Goal: Transaction & Acquisition: Purchase product/service

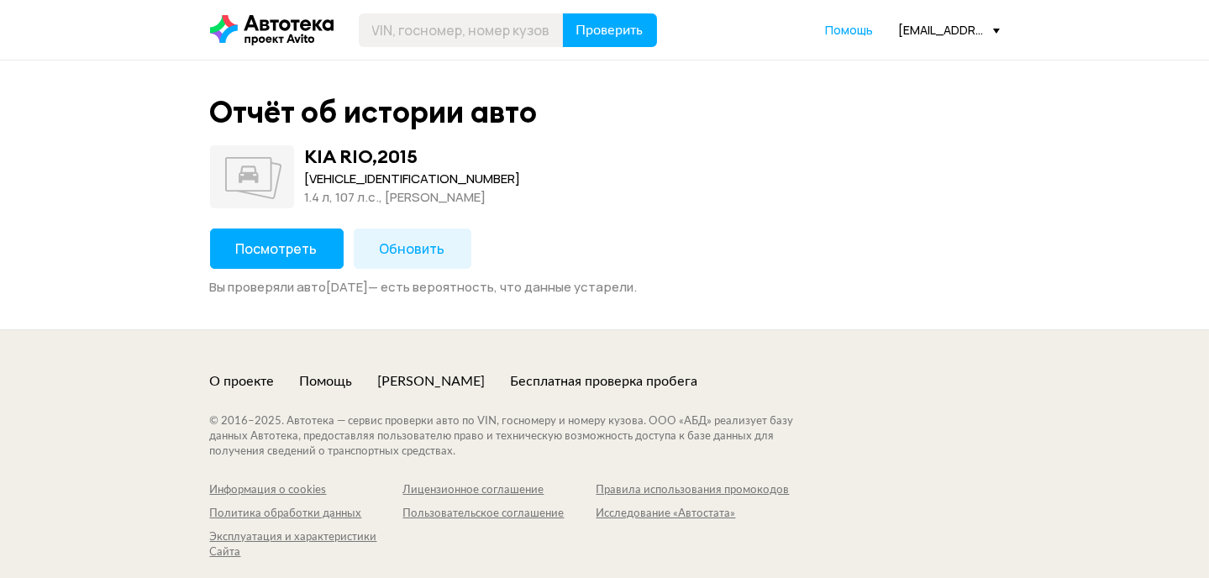
click at [294, 244] on span "Посмотреть" at bounding box center [277, 249] width 82 height 18
click at [435, 246] on span "Обновить" at bounding box center [413, 249] width 66 height 18
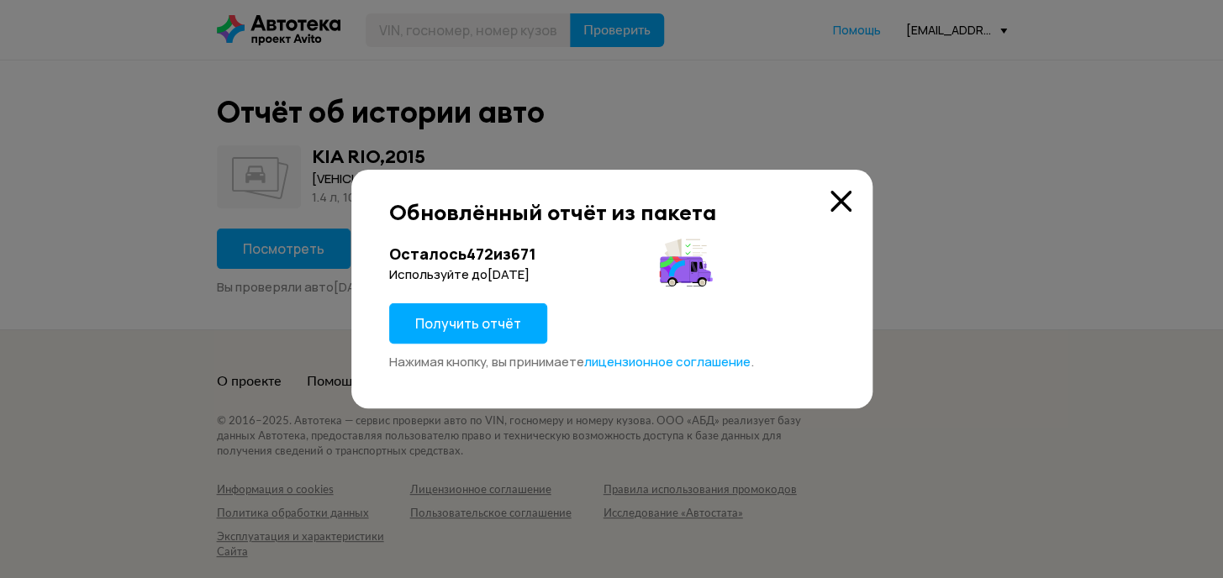
click at [451, 329] on span "Получить отчёт" at bounding box center [468, 323] width 106 height 18
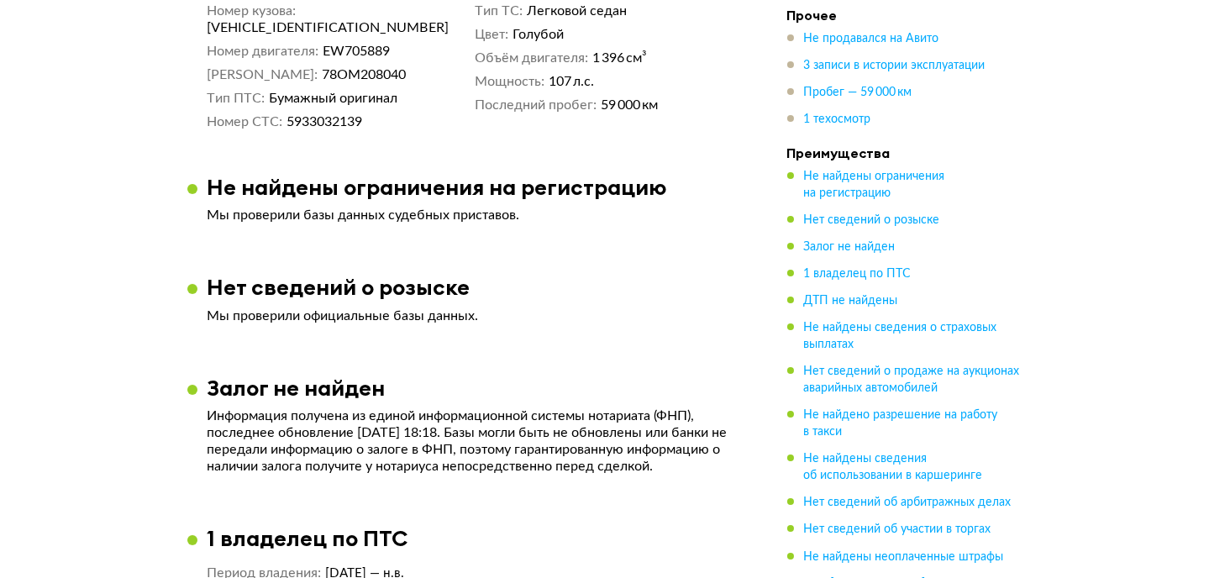
scroll to position [688, 0]
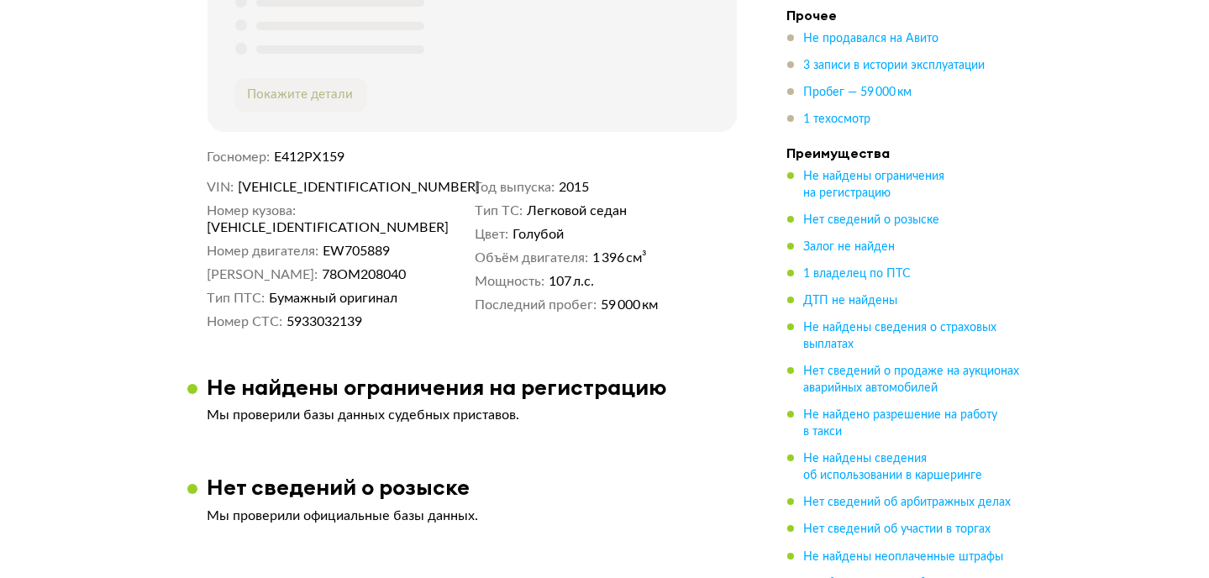
copy span "[VEHICLE_IDENTIFICATION_NUMBER]"
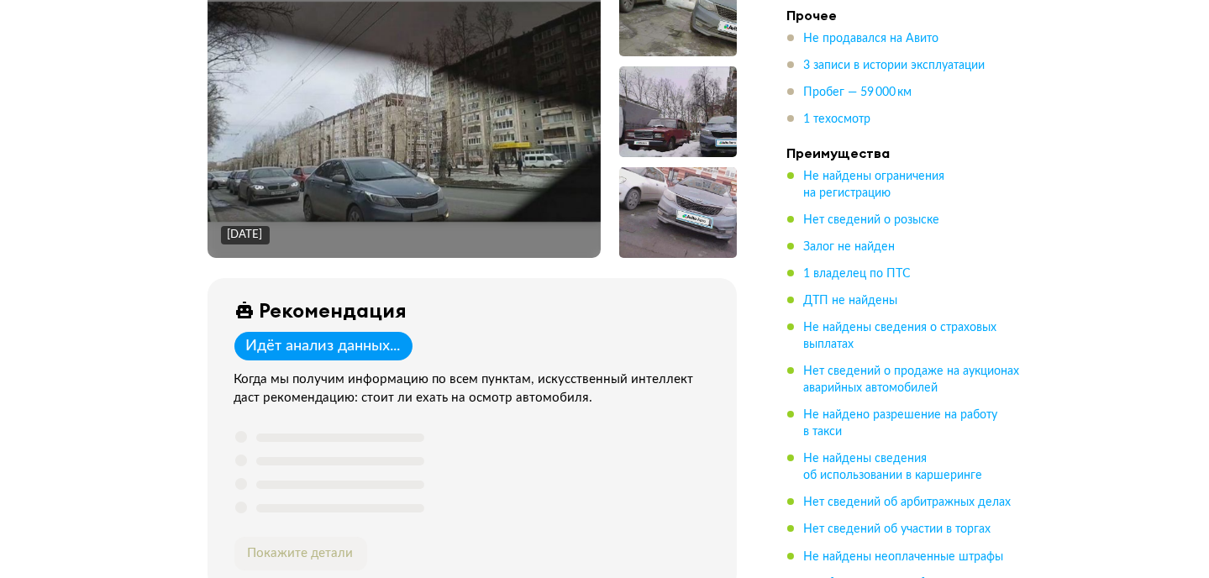
scroll to position [0, 0]
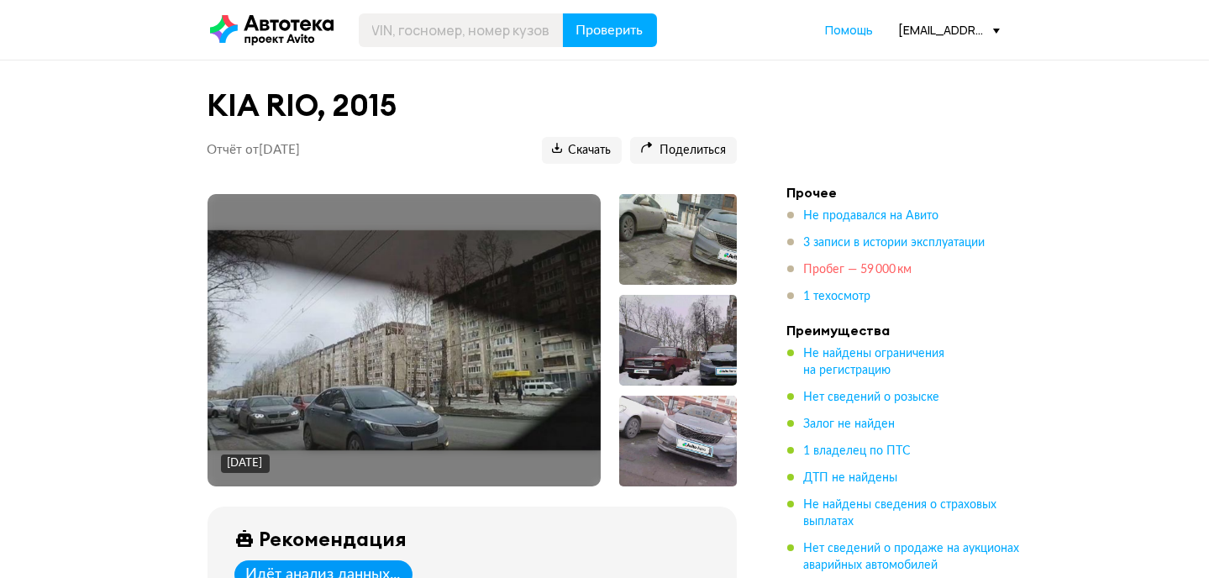
click at [835, 277] on span "Пробег — 59 000 км" at bounding box center [858, 269] width 108 height 17
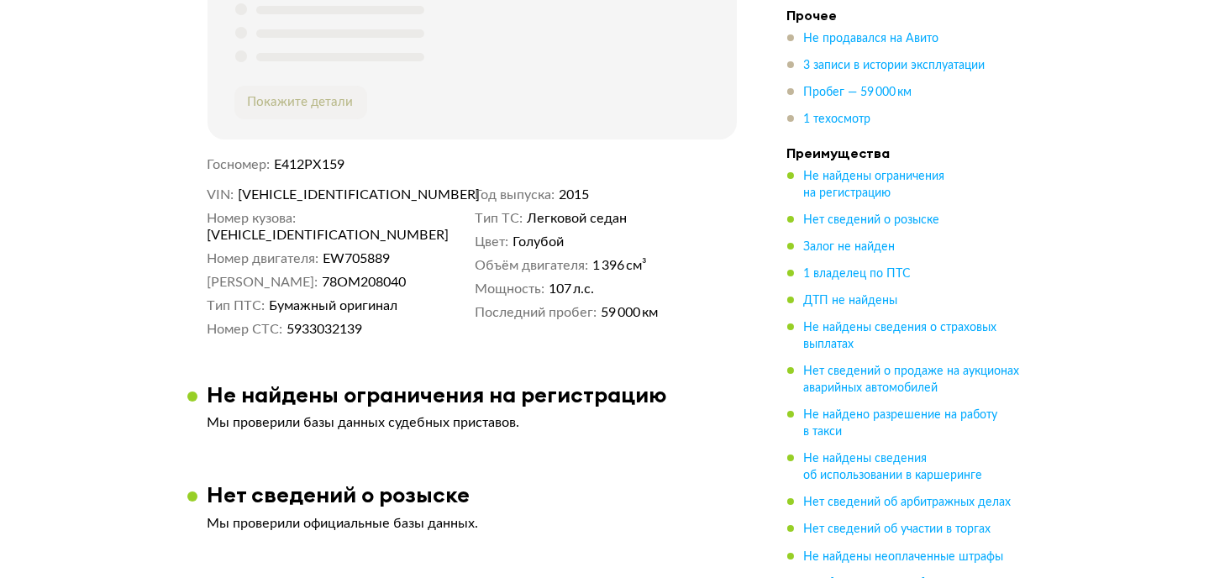
scroll to position [688, 0]
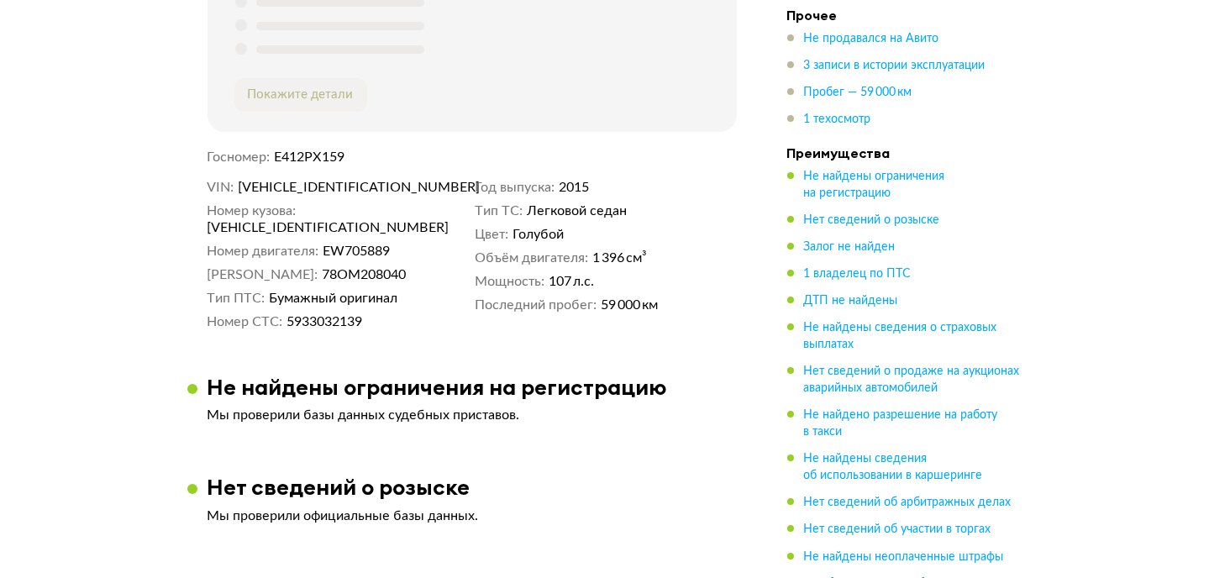
click at [282, 192] on span "[VEHICLE_IDENTIFICATION_NUMBER]" at bounding box center [334, 187] width 193 height 17
copy span "[VEHICLE_IDENTIFICATION_NUMBER]"
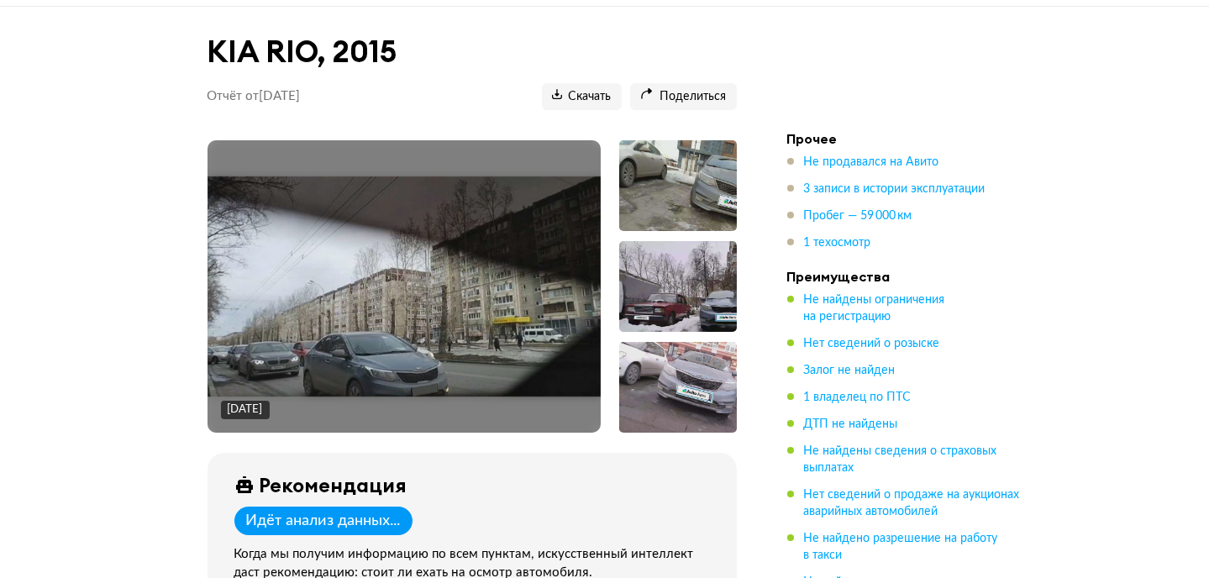
scroll to position [0, 0]
